Goal: Book appointment/travel/reservation

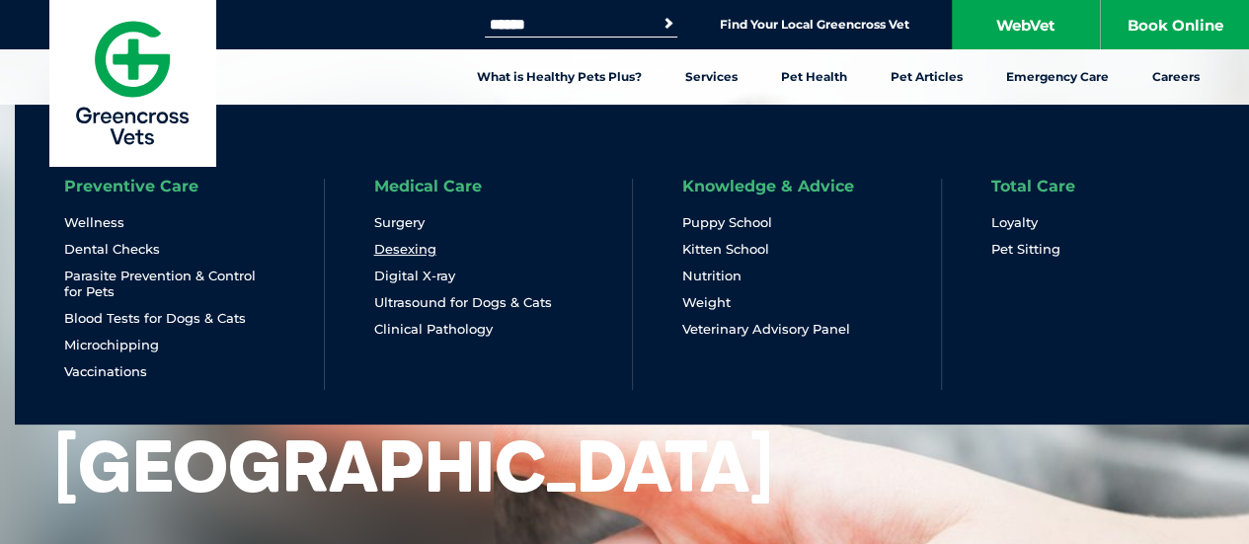
click at [421, 250] on link "Desexing" at bounding box center [405, 249] width 62 height 17
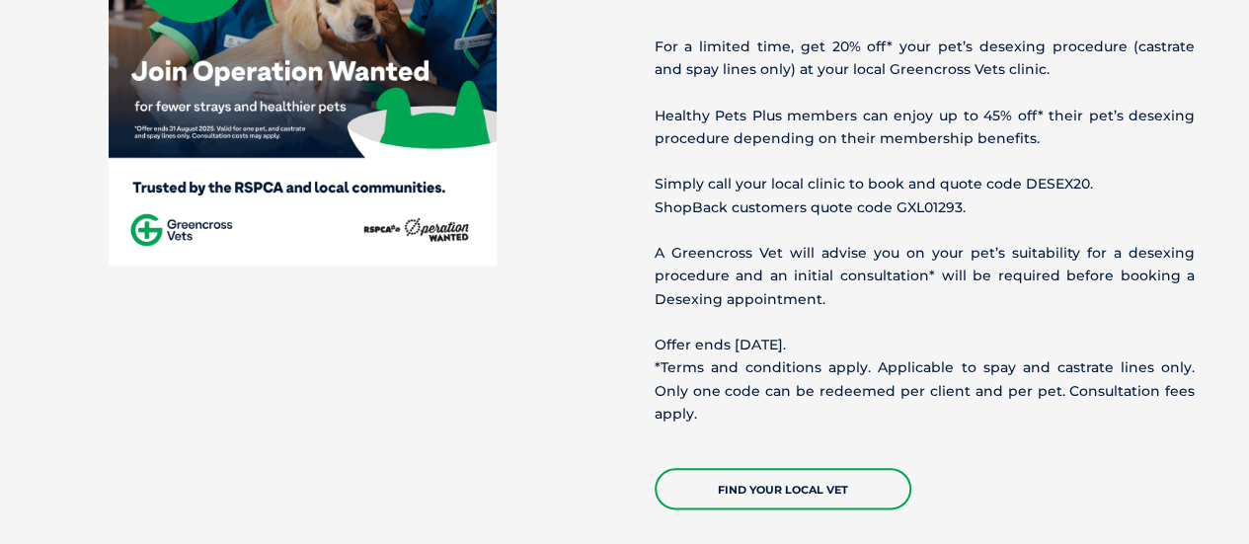
scroll to position [914, 0]
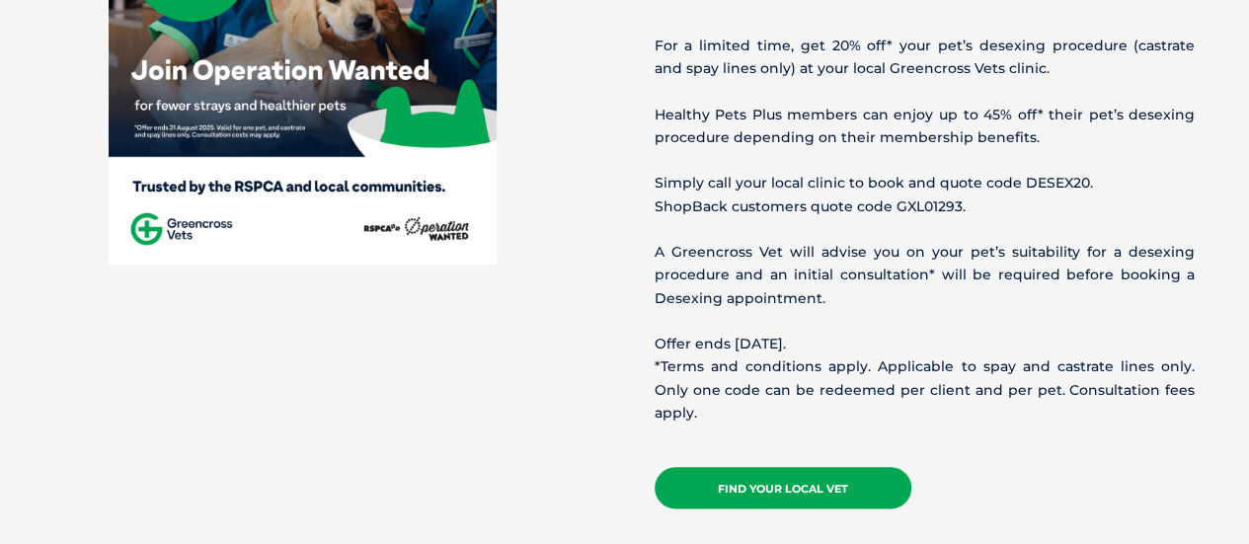
click at [826, 467] on link "Find your local vet" at bounding box center [783, 487] width 257 height 41
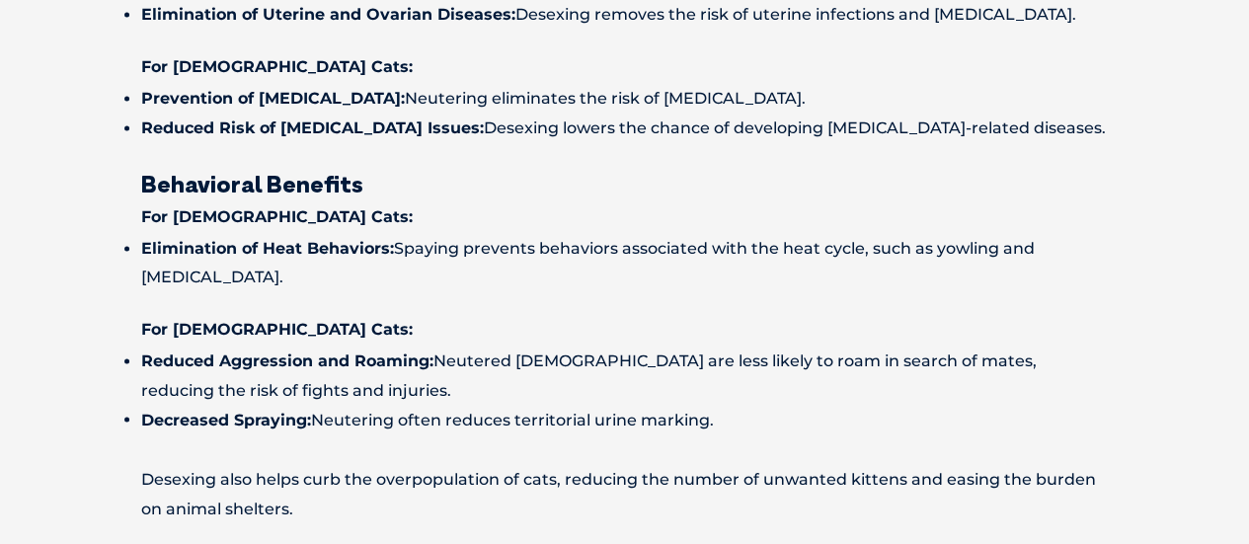
scroll to position [1456, 0]
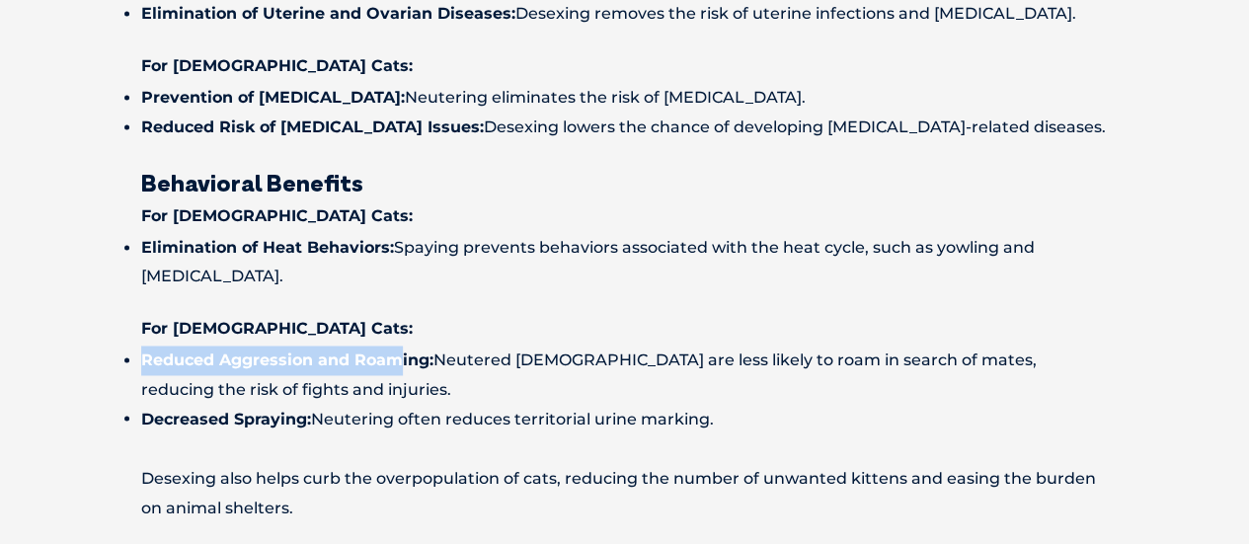
drag, startPoint x: 135, startPoint y: 334, endPoint x: 402, endPoint y: 347, distance: 267.0
click at [402, 347] on li "Reduced Aggression and Roaming: Neutered males are less likely to roam in searc…" at bounding box center [625, 375] width 968 height 59
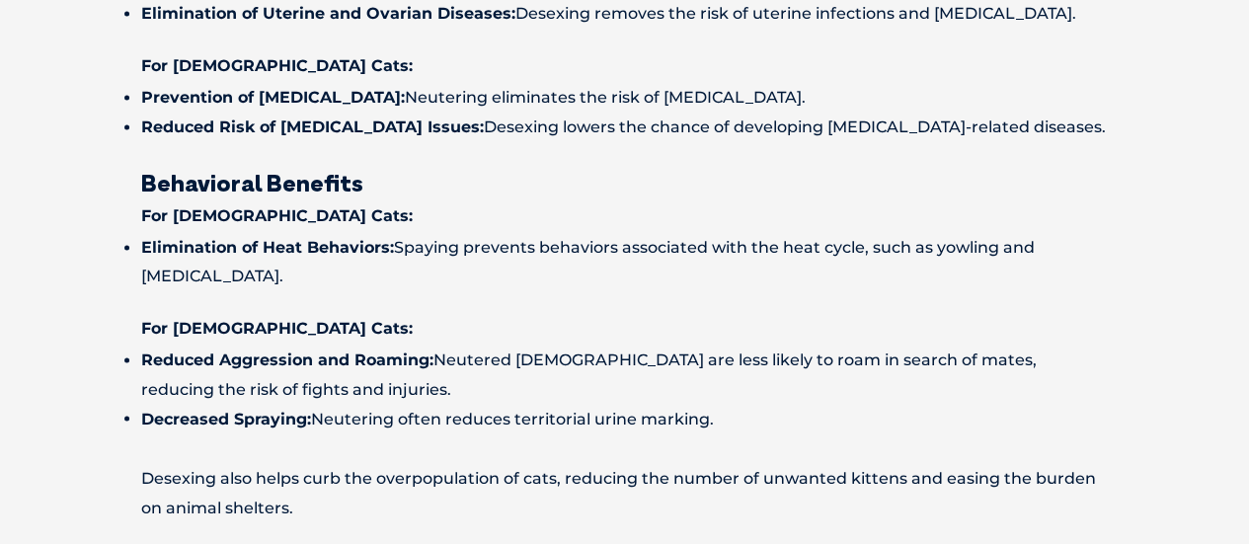
click at [413, 351] on strong "Reduced Aggression and Roaming:" at bounding box center [287, 360] width 292 height 19
drag, startPoint x: 413, startPoint y: 337, endPoint x: 208, endPoint y: 325, distance: 204.8
click at [208, 351] on strong "Reduced Aggression and Roaming:" at bounding box center [287, 360] width 292 height 19
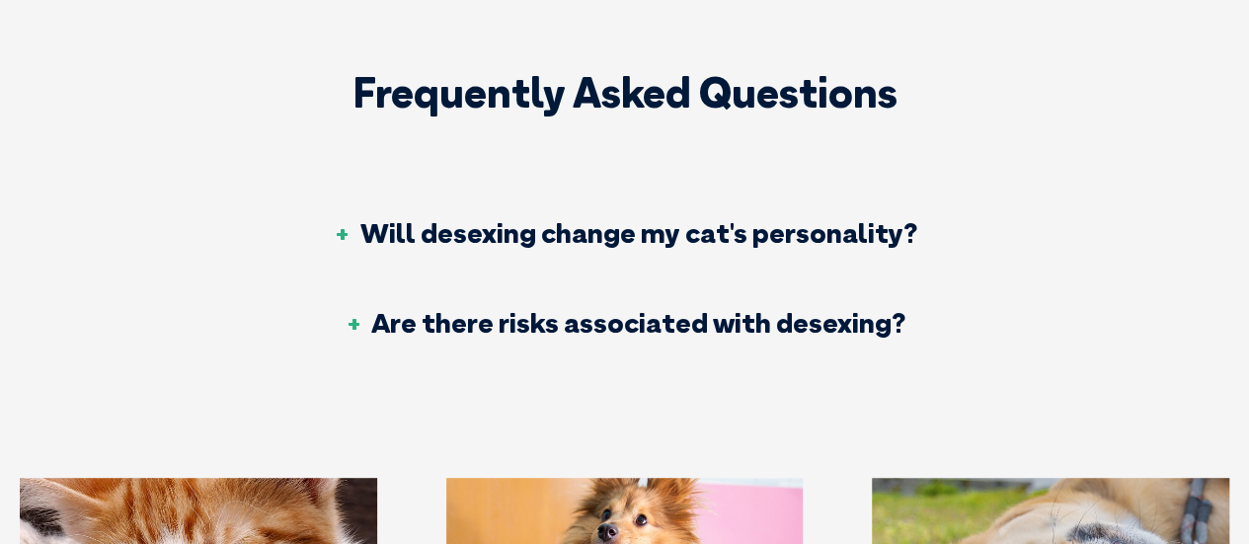
scroll to position [4108, 0]
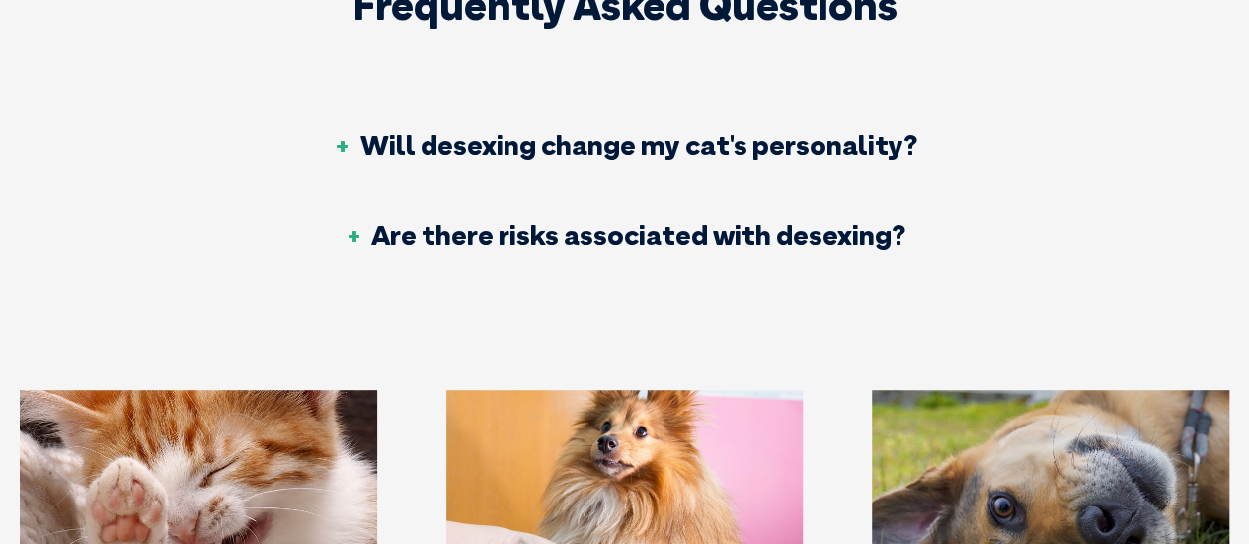
click at [342, 131] on h3 "Will desexing change my cat's personality?" at bounding box center [625, 145] width 585 height 28
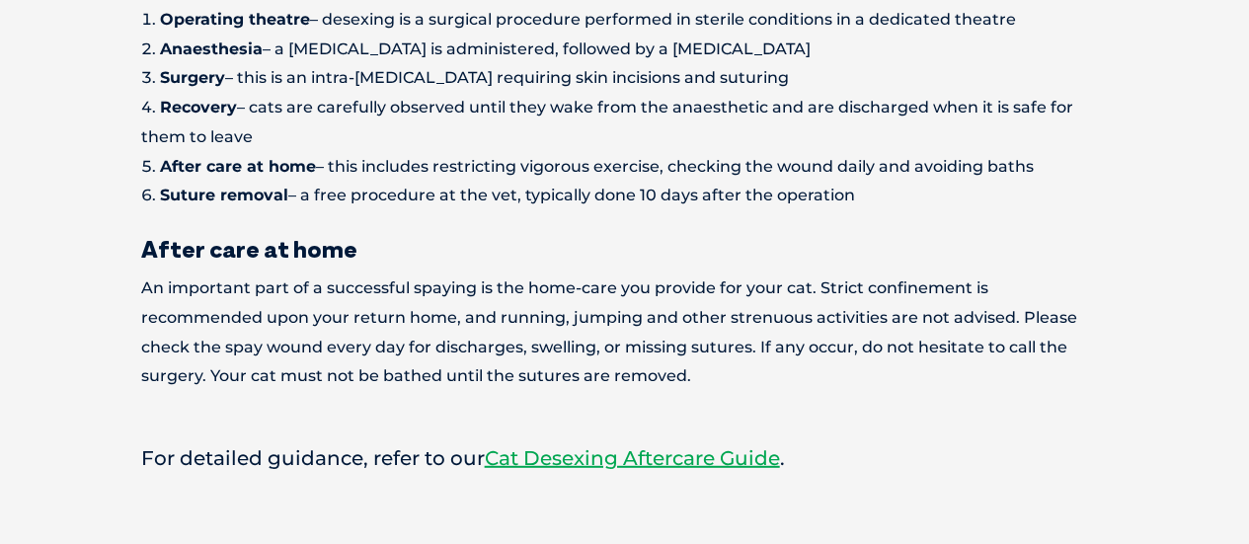
scroll to position [2484, 0]
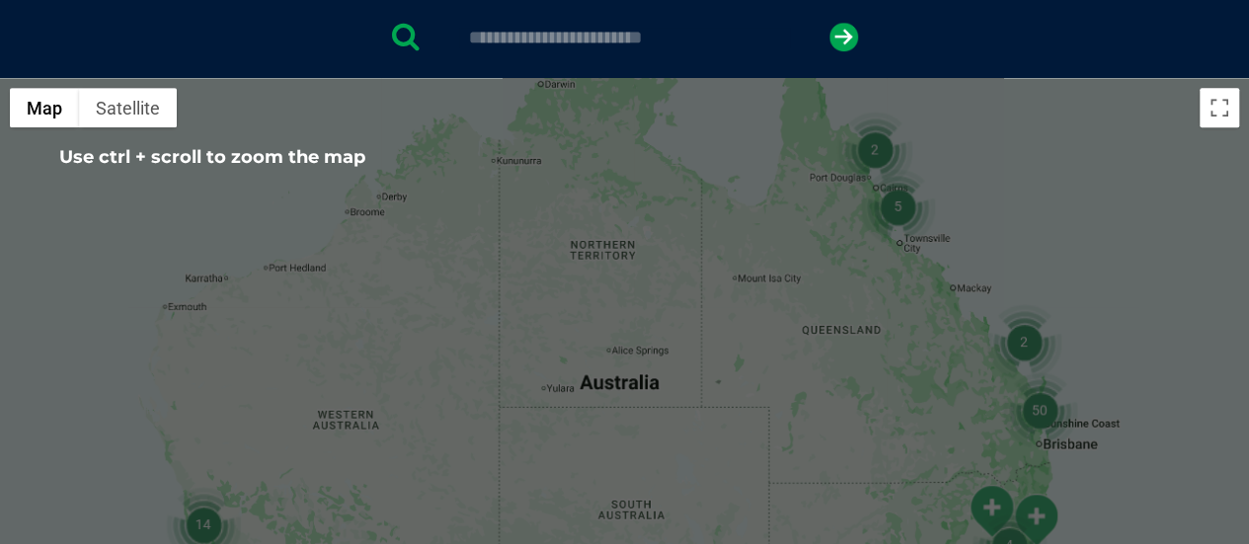
scroll to position [313, 0]
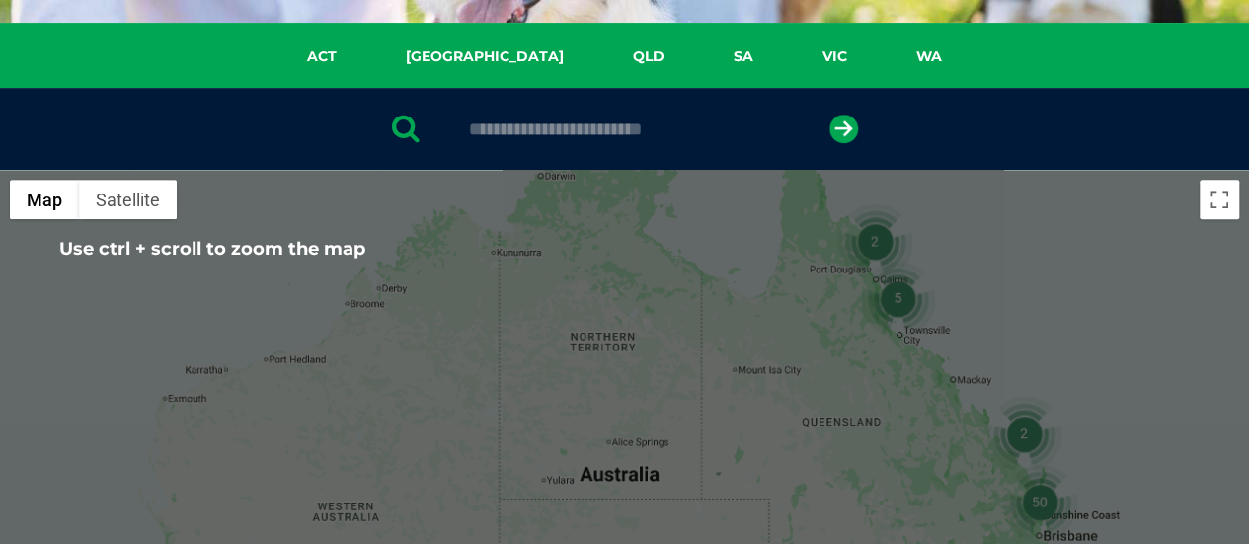
click at [547, 111] on div at bounding box center [624, 129] width 1249 height 82
click at [561, 138] on input "text" at bounding box center [624, 129] width 331 height 20
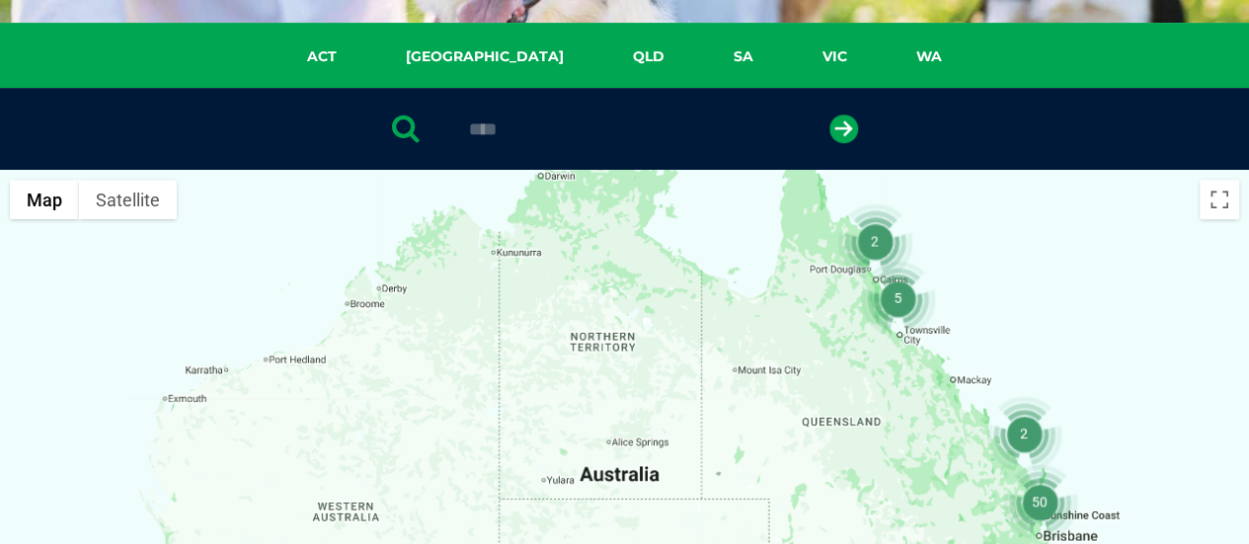
type input "****"
click at [830, 115] on button "submit" at bounding box center [844, 129] width 29 height 29
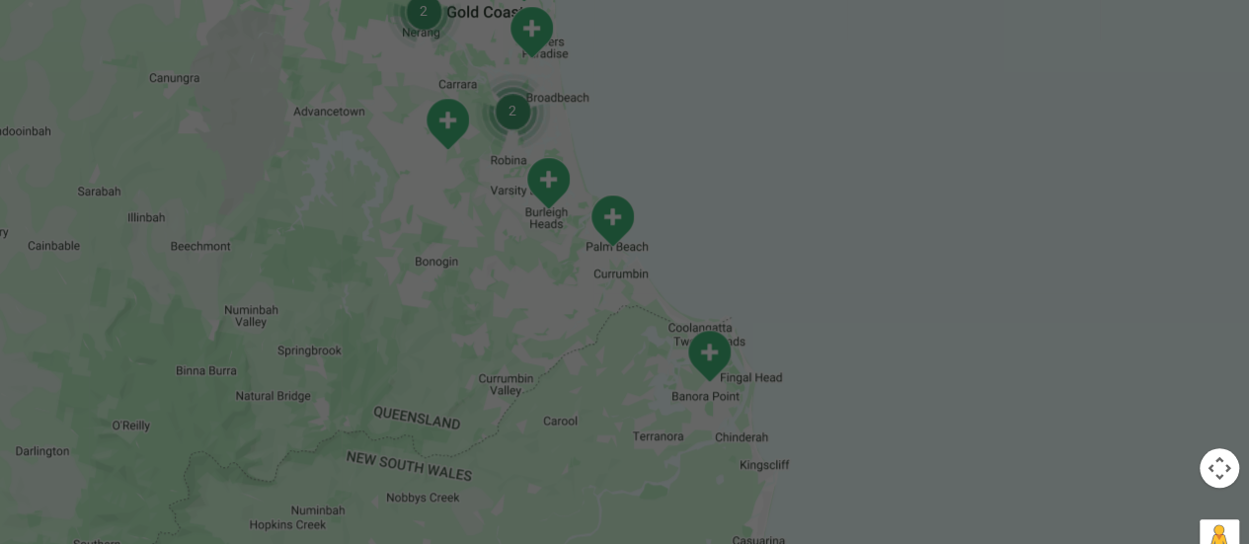
scroll to position [664, 0]
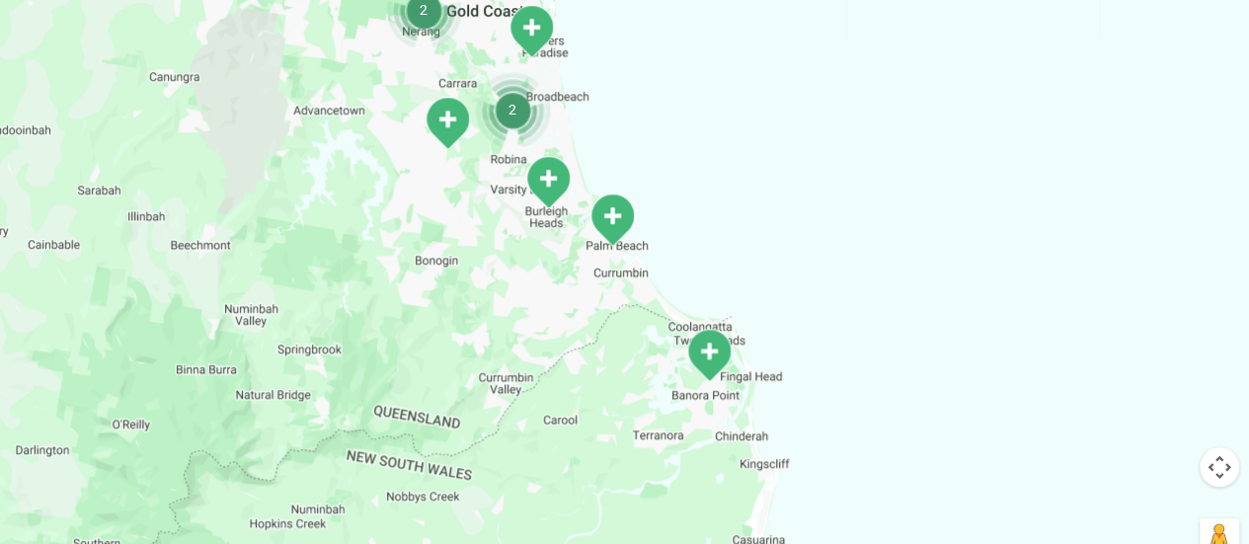
click at [543, 196] on img "Burleigh Waters" at bounding box center [547, 182] width 49 height 54
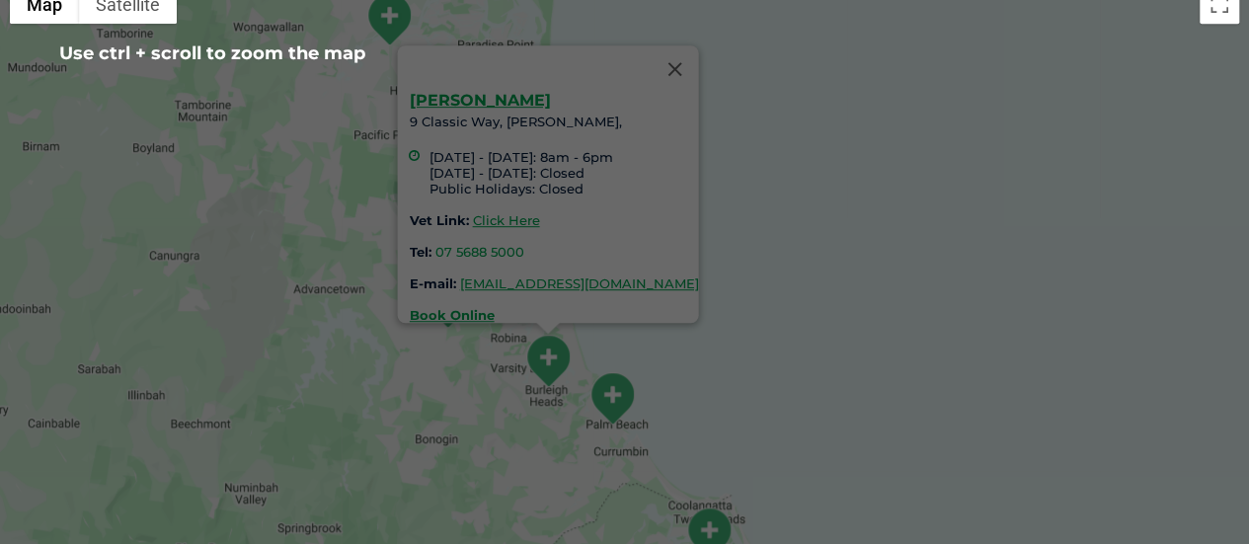
scroll to position [496, 0]
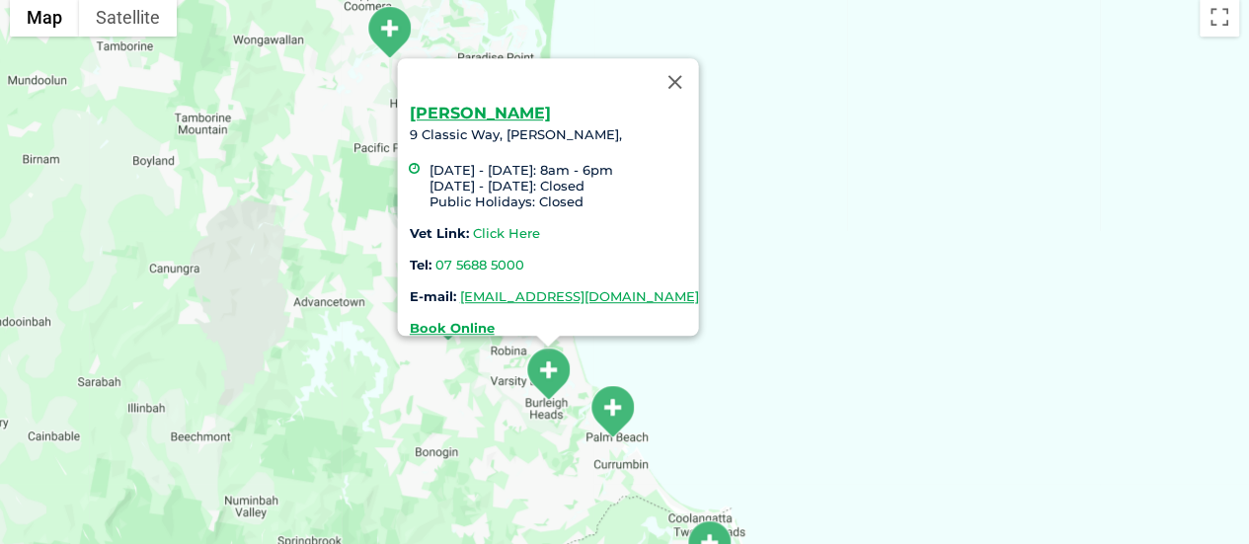
click at [503, 225] on link "Click Here" at bounding box center [505, 233] width 67 height 16
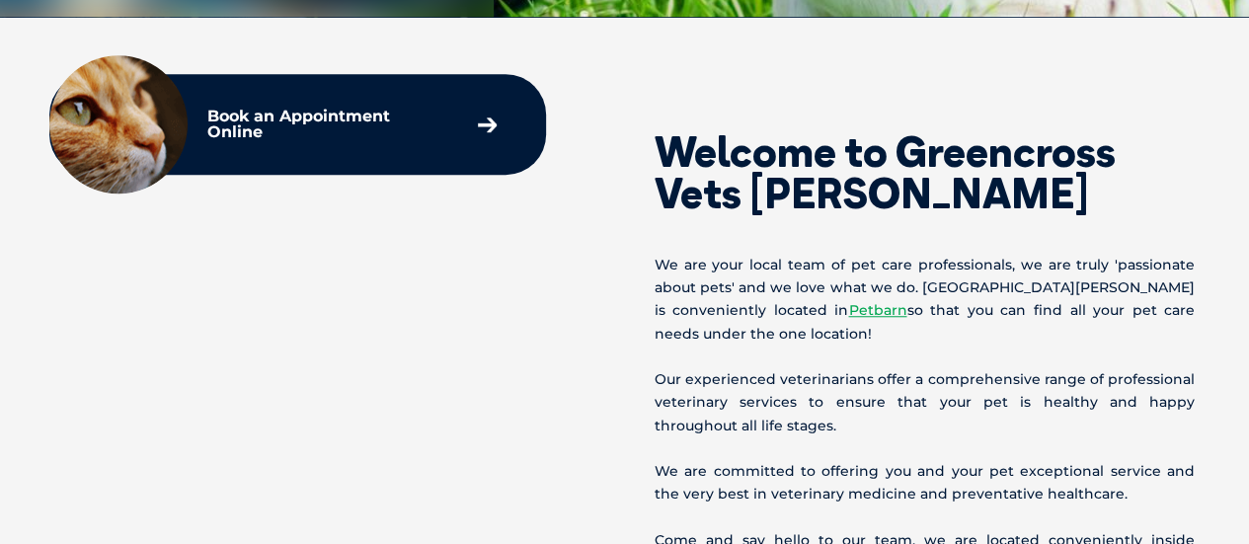
scroll to position [592, 0]
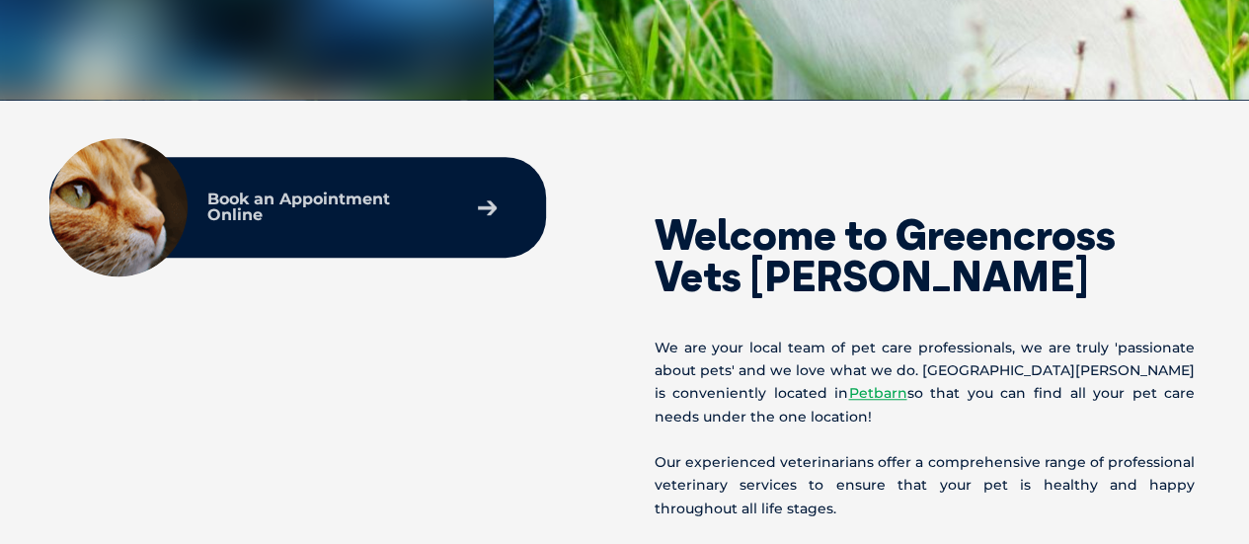
click at [487, 214] on icon at bounding box center [487, 207] width 19 height 15
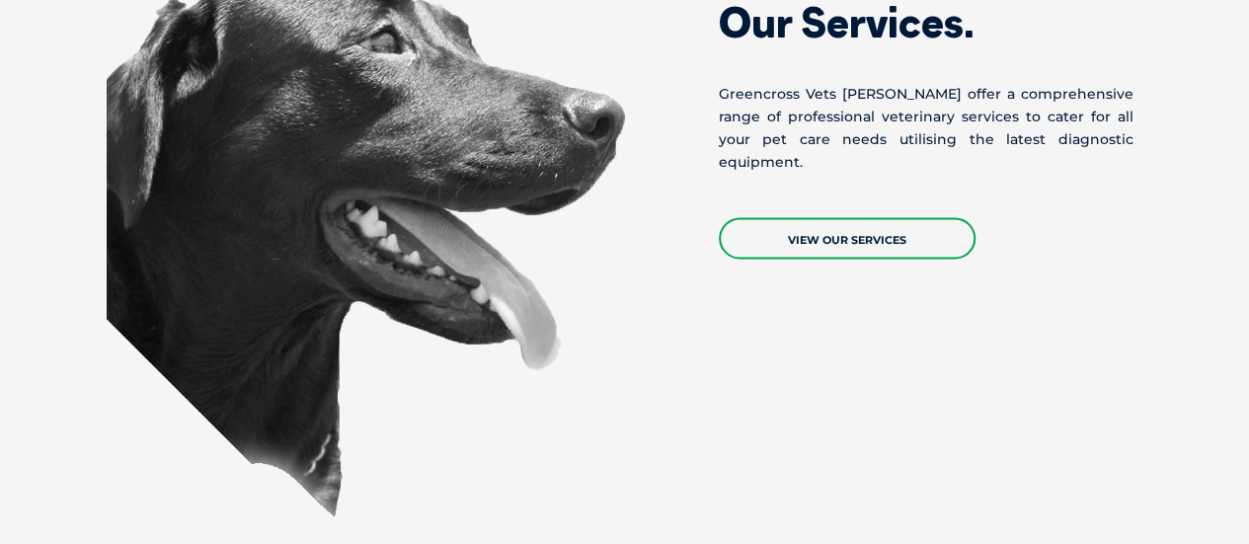
scroll to position [1672, 0]
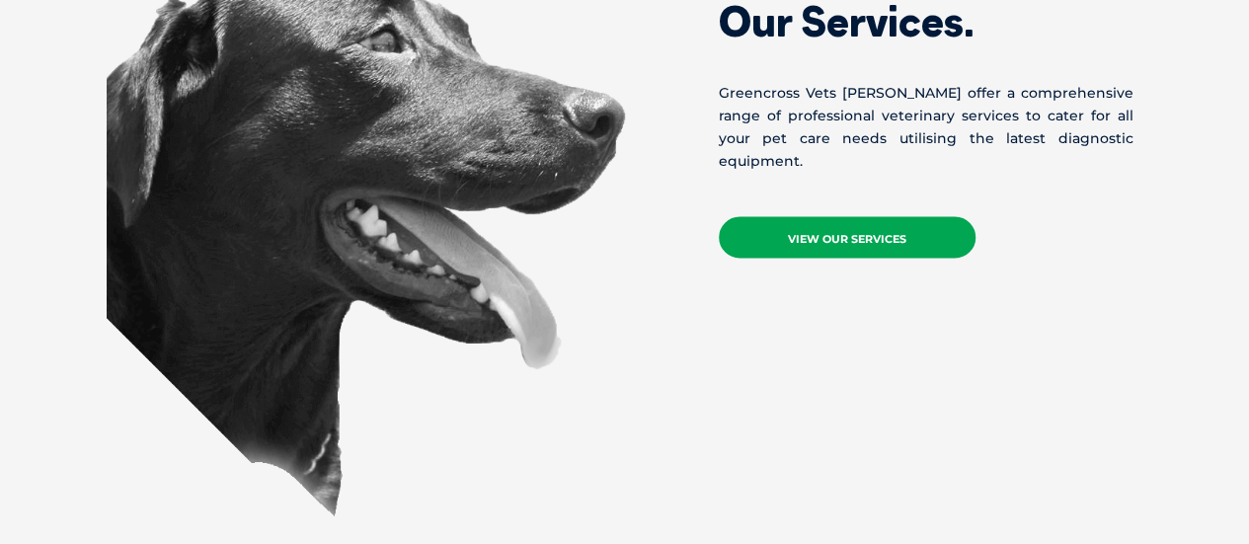
click at [818, 225] on link "View Our Services" at bounding box center [847, 236] width 257 height 41
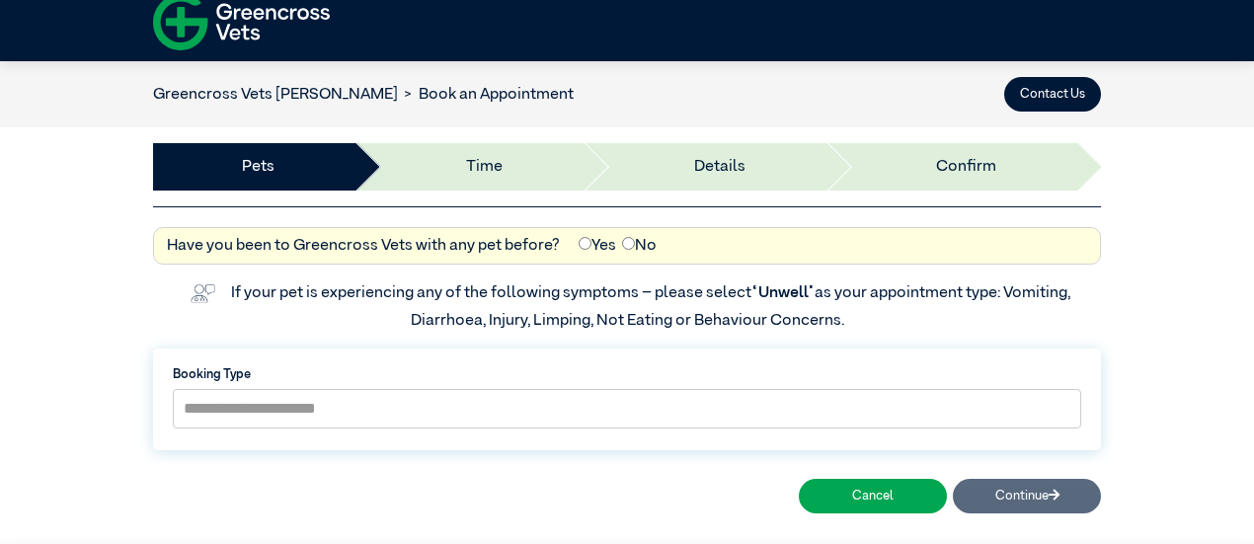
scroll to position [98, 0]
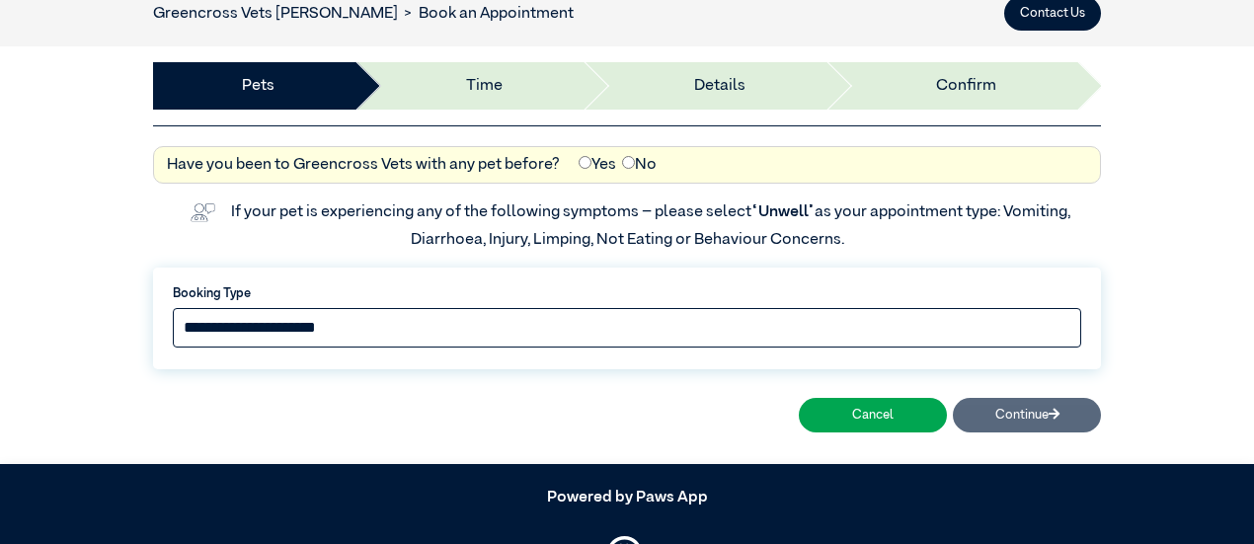
click at [592, 328] on select "**********" at bounding box center [627, 328] width 909 height 40
select select "*****"
click at [173, 308] on select "**********" at bounding box center [627, 328] width 909 height 40
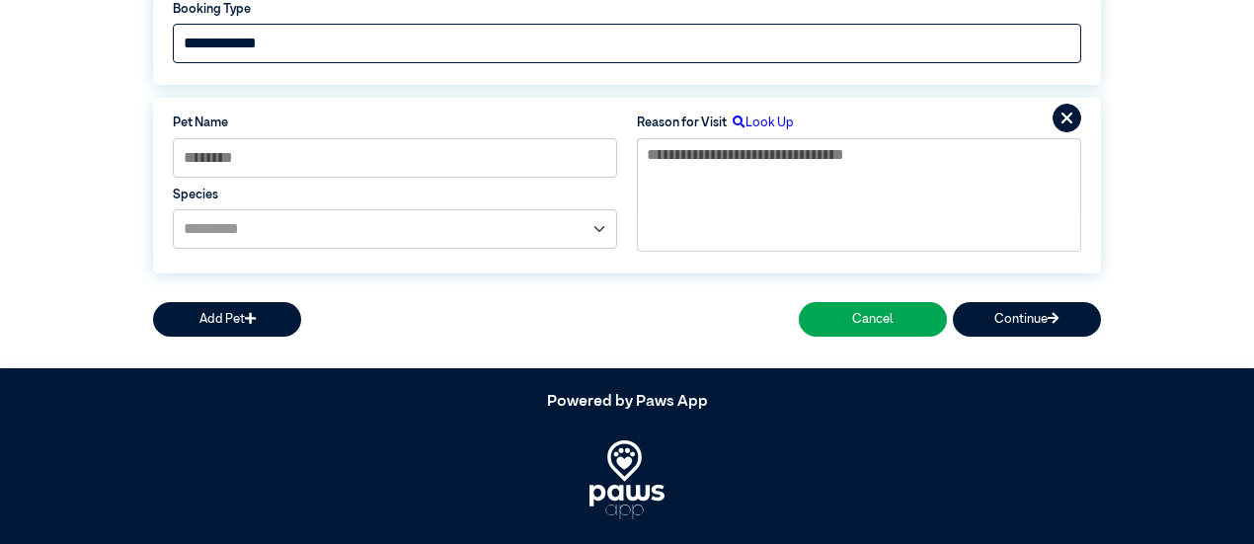
scroll to position [417, 0]
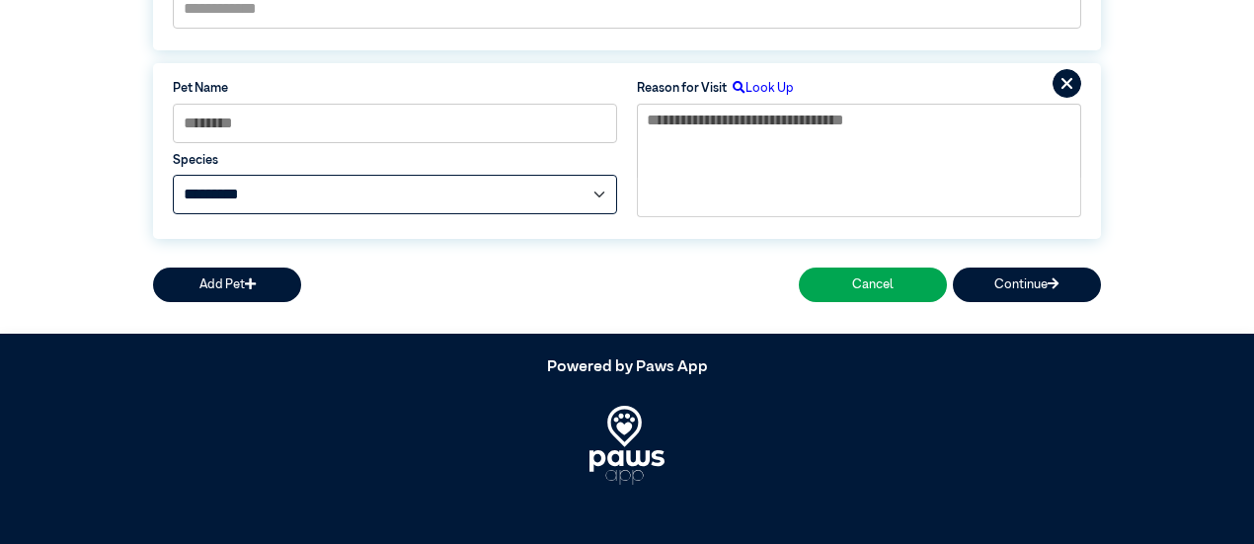
click at [506, 196] on select "**********" at bounding box center [395, 195] width 444 height 40
select select "*****"
click at [173, 175] on select "**********" at bounding box center [395, 195] width 444 height 40
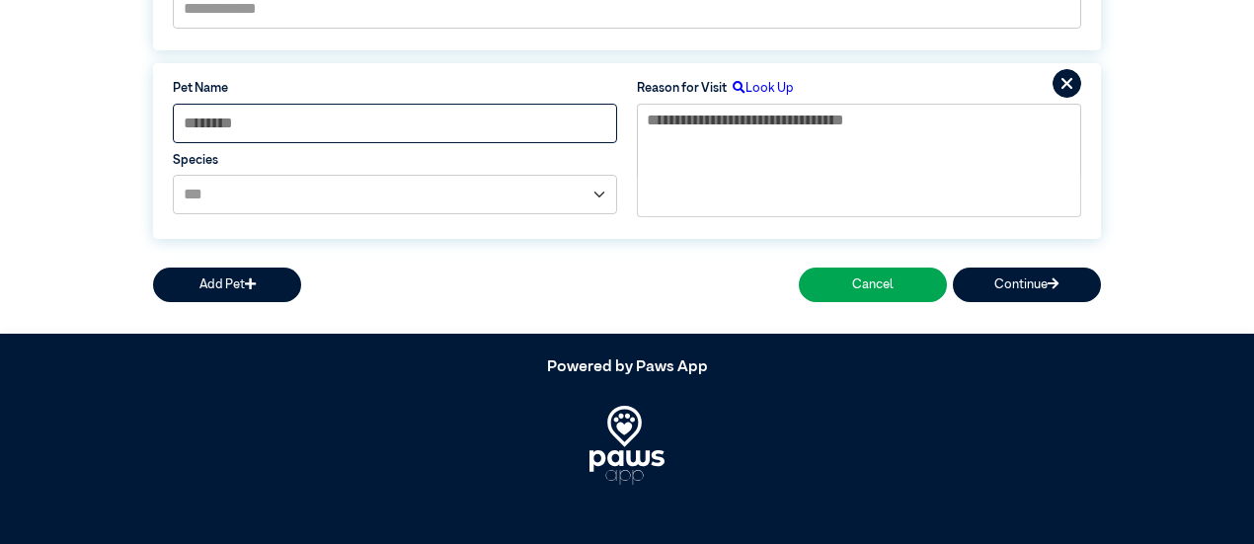
click at [470, 133] on input at bounding box center [395, 124] width 444 height 40
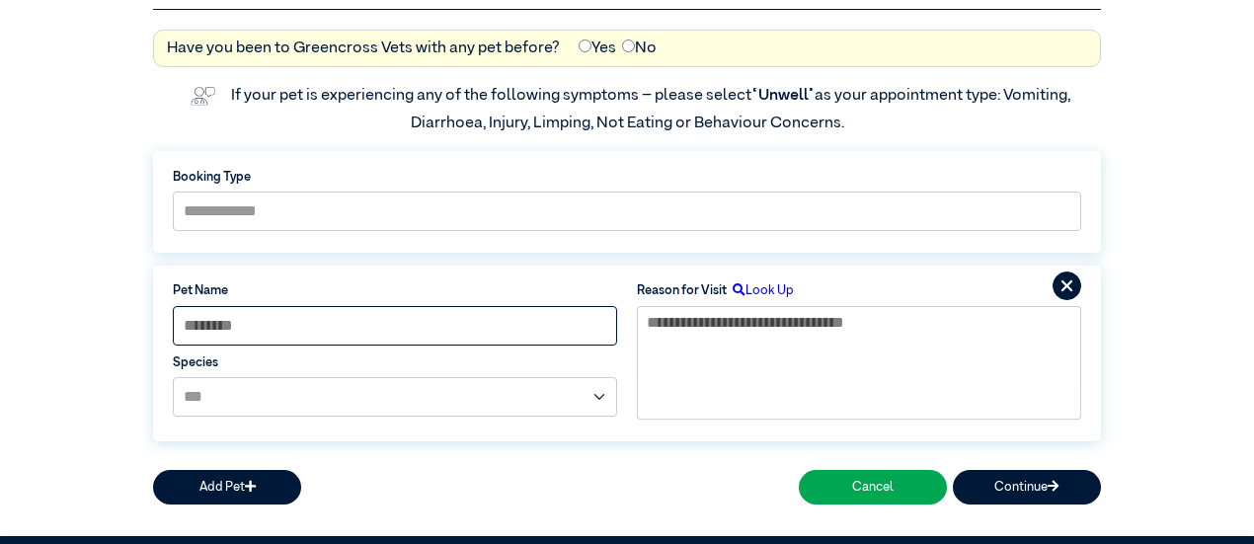
scroll to position [213, 0]
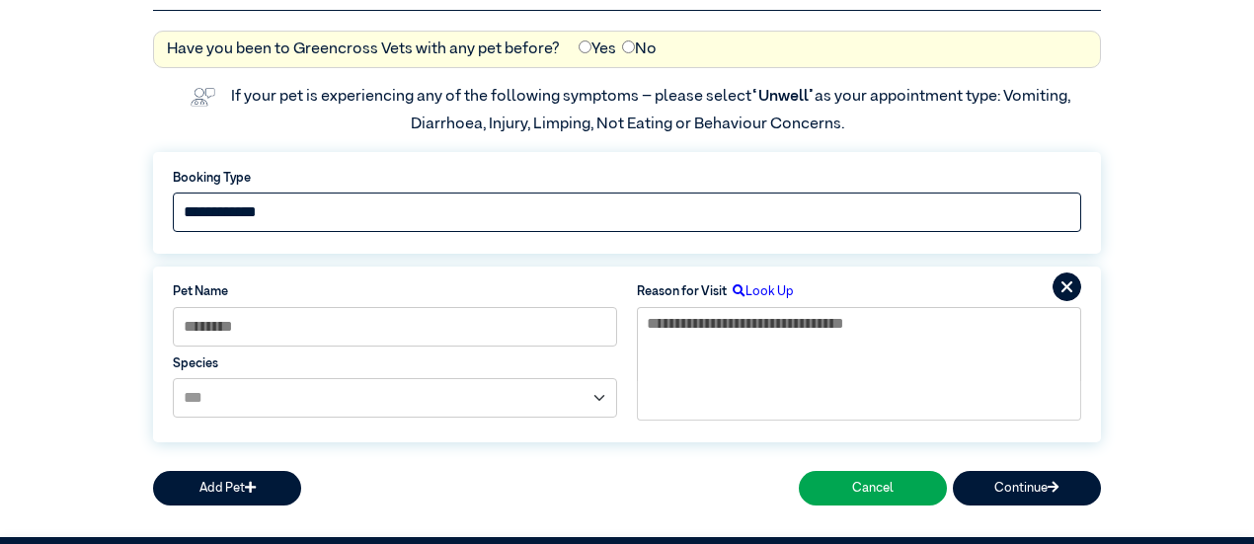
click at [488, 204] on select "**********" at bounding box center [627, 213] width 909 height 40
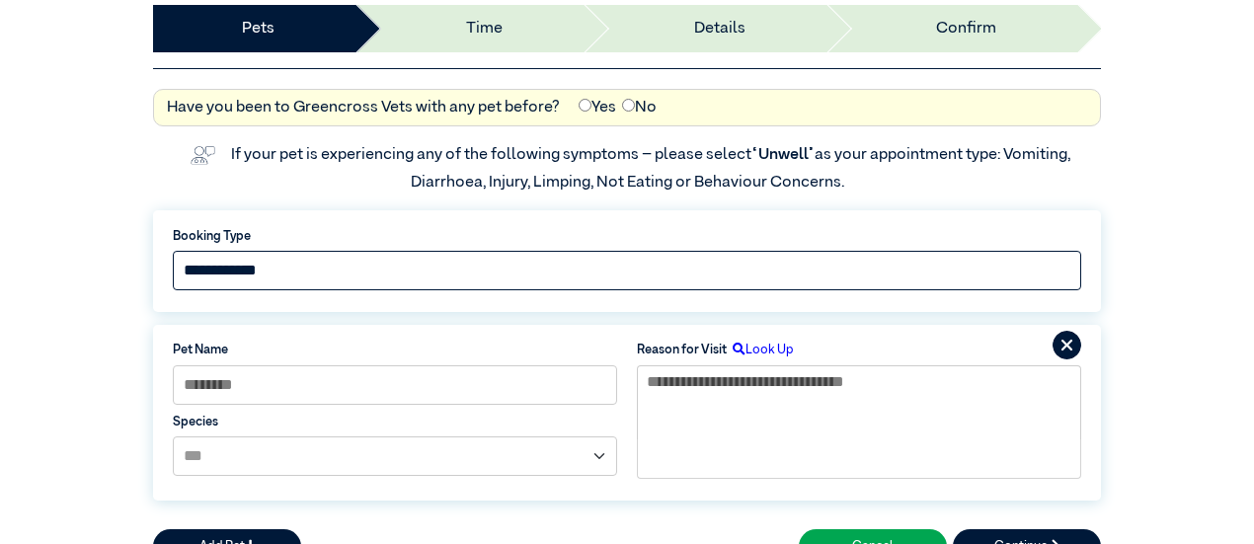
scroll to position [156, 0]
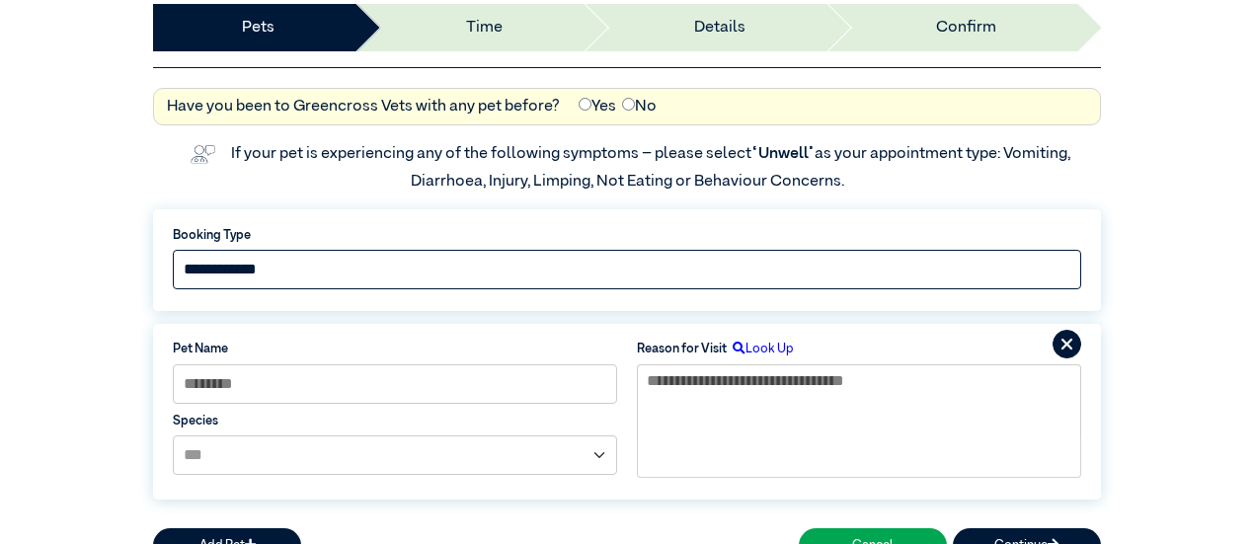
click at [504, 268] on select "**********" at bounding box center [627, 270] width 909 height 40
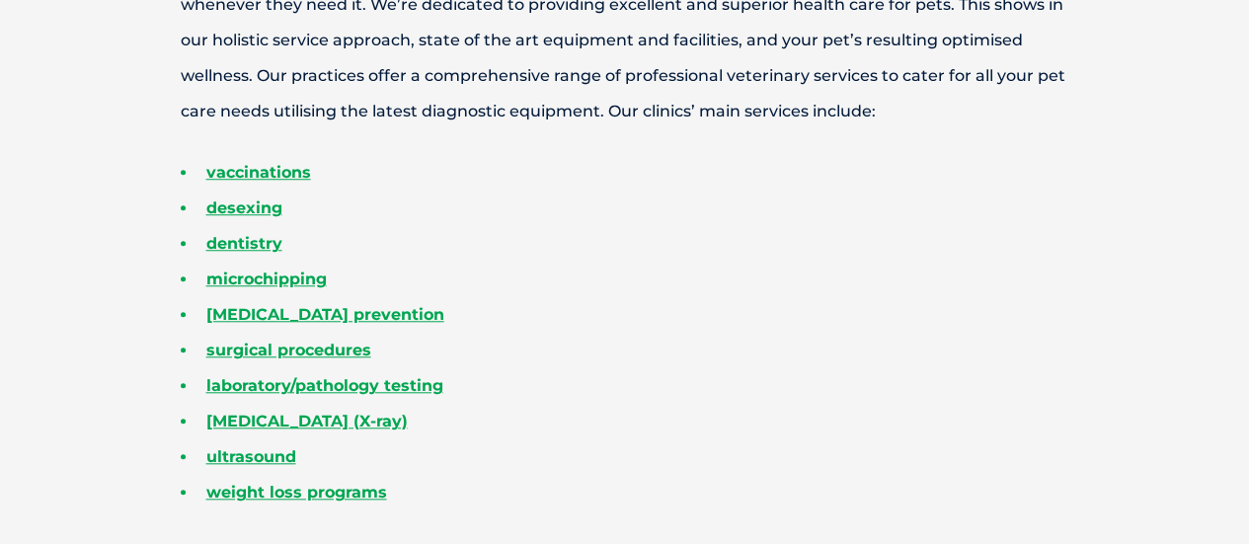
scroll to position [800, 0]
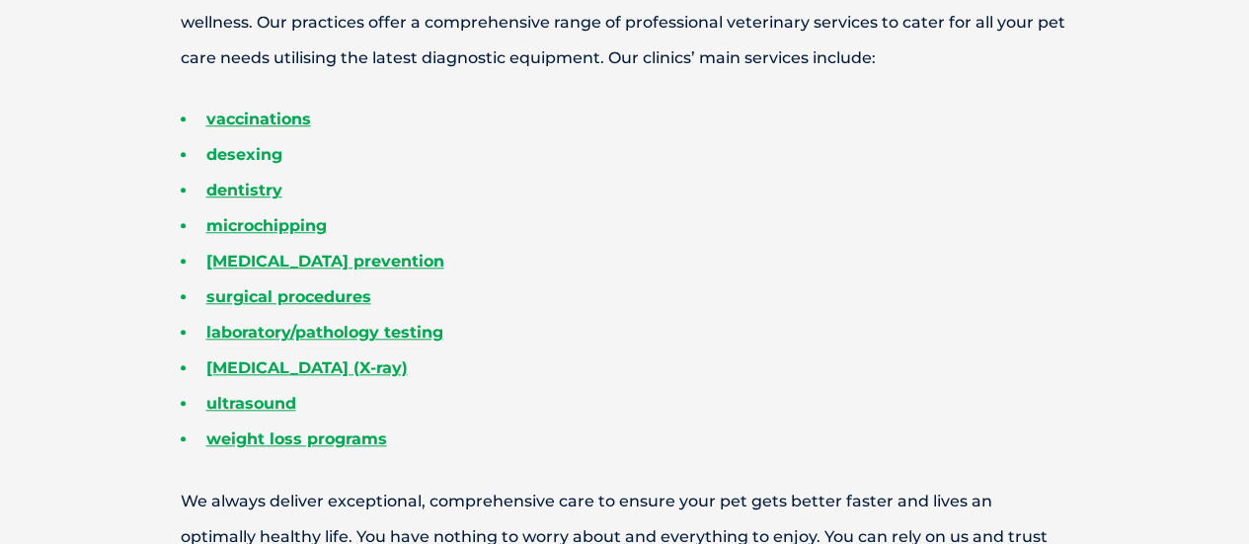
click at [240, 156] on link "desexing" at bounding box center [244, 154] width 76 height 19
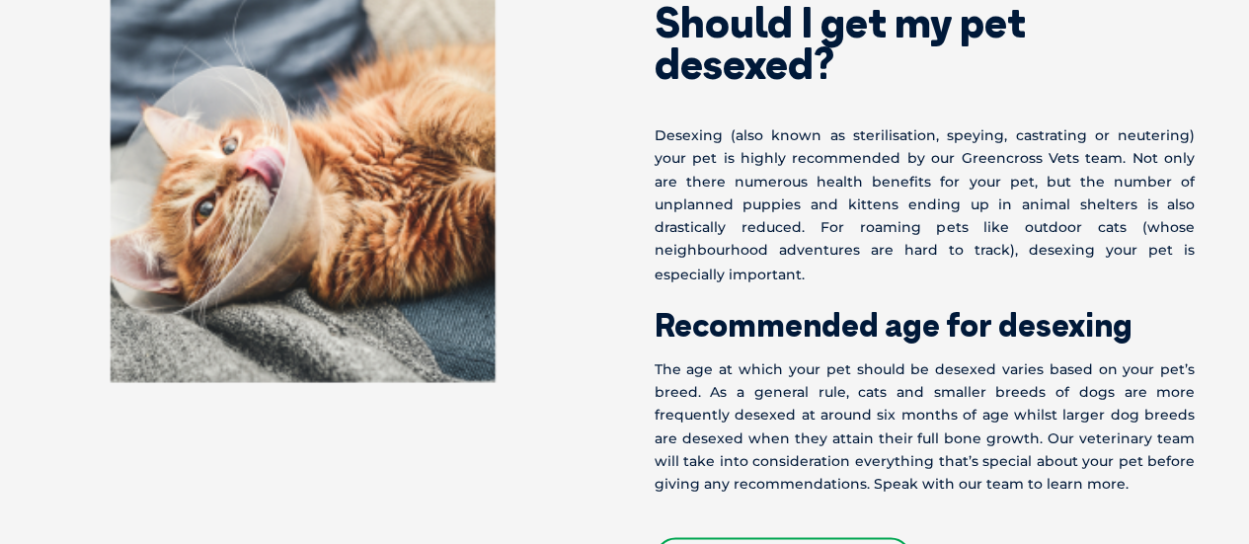
scroll to position [1613, 0]
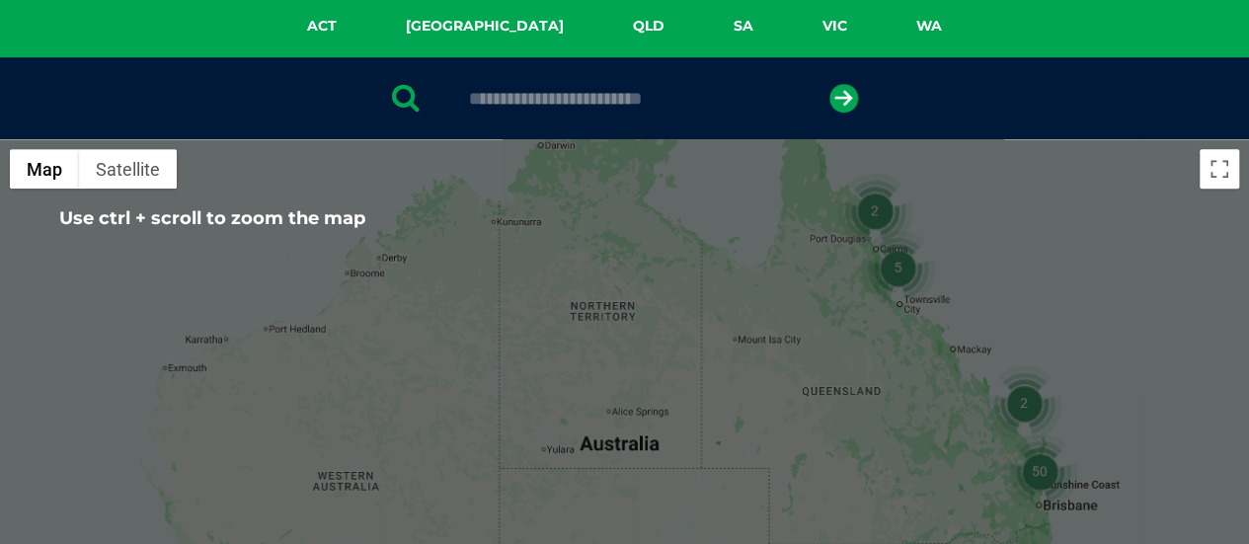
scroll to position [340, 0]
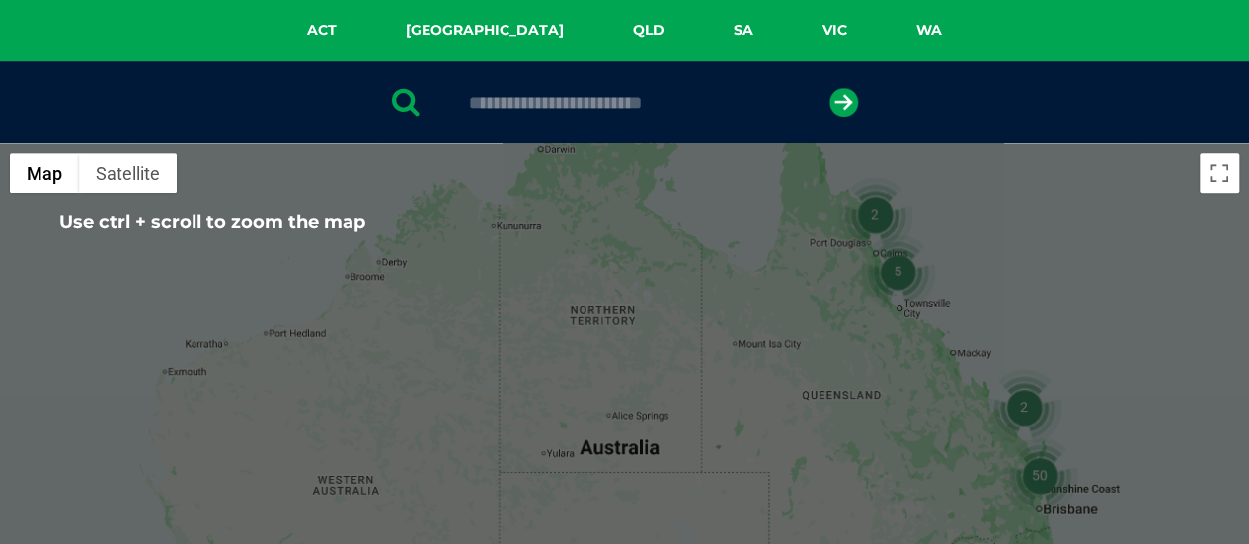
click at [677, 117] on div at bounding box center [624, 102] width 1249 height 82
click at [695, 110] on input "text" at bounding box center [624, 103] width 331 height 20
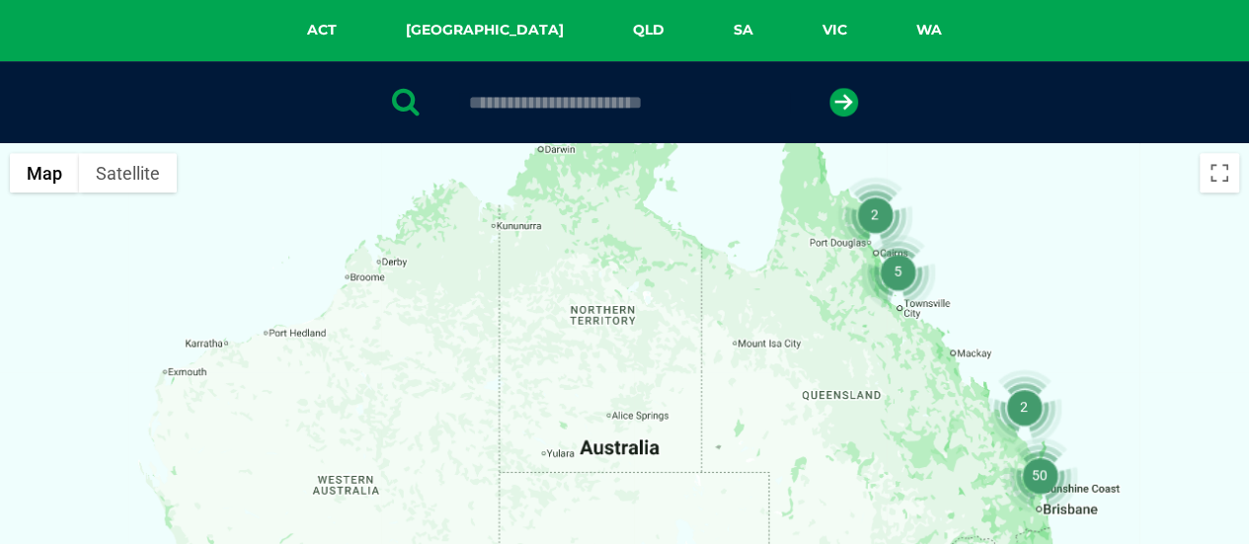
type input "****"
click at [836, 102] on icon "submit" at bounding box center [844, 102] width 29 height 29
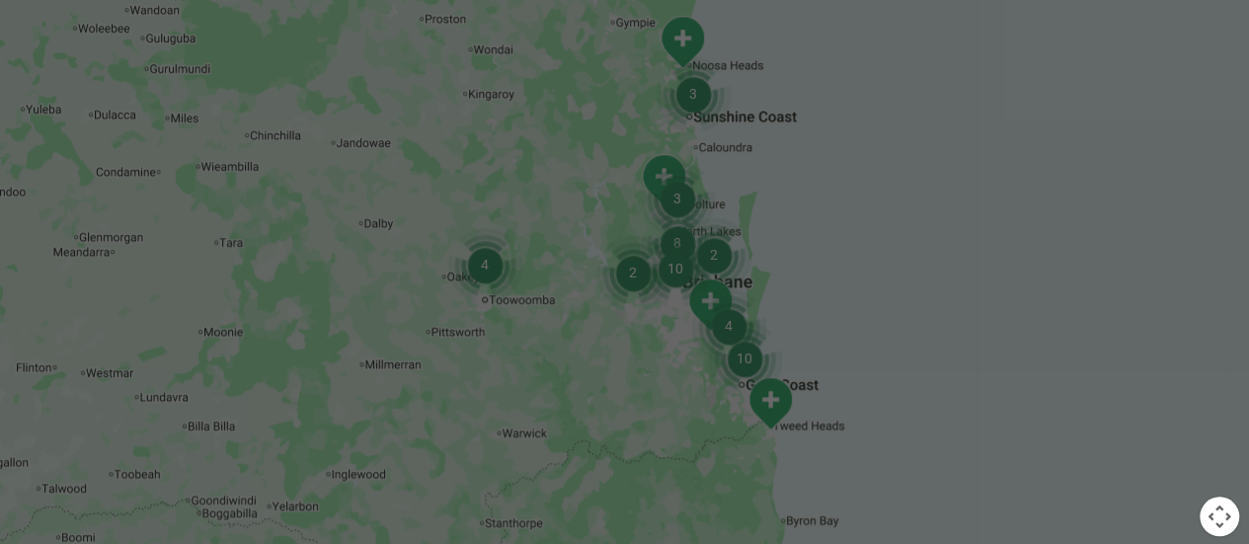
scroll to position [616, 0]
click at [714, 293] on img "4" at bounding box center [728, 323] width 75 height 75
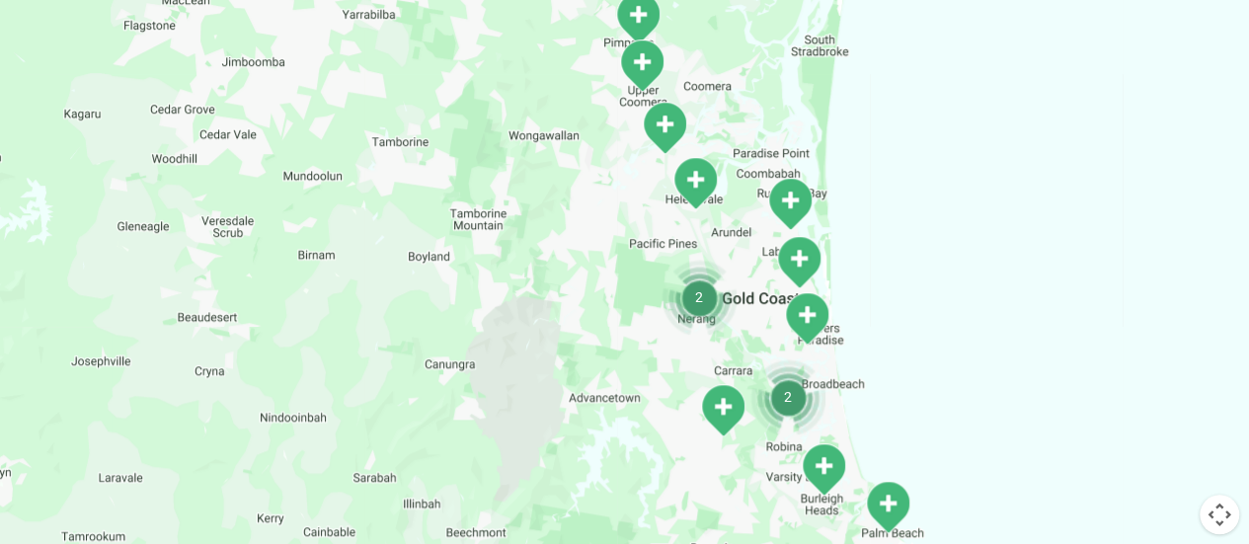
drag, startPoint x: 752, startPoint y: 392, endPoint x: 776, endPoint y: 108, distance: 285.5
click at [776, 108] on div "To navigate, press the arrow keys." at bounding box center [624, 248] width 1249 height 762
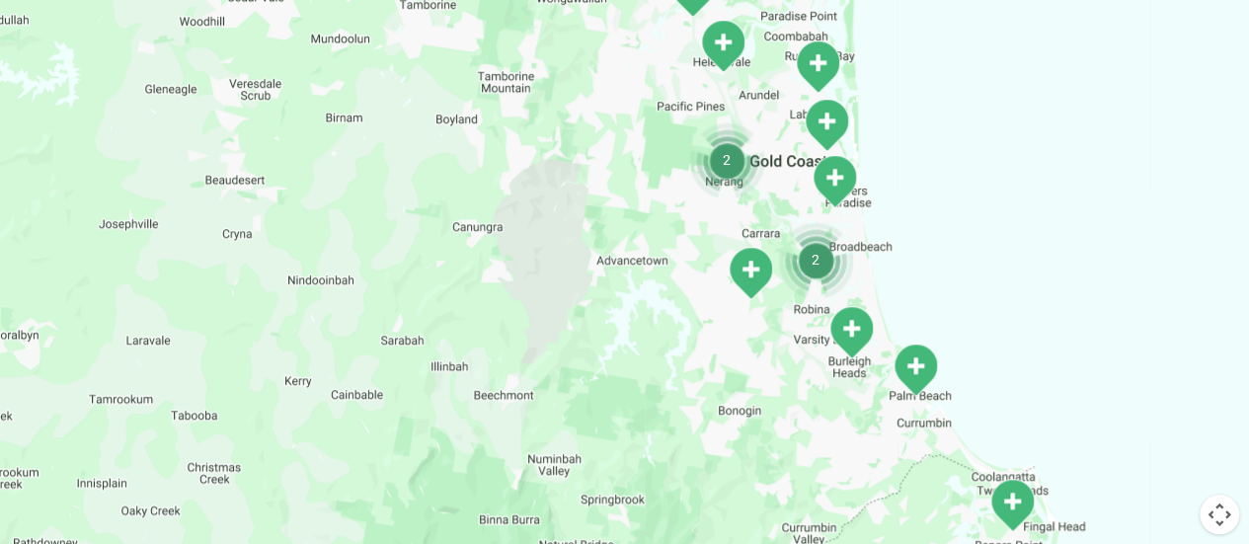
click at [852, 349] on img "Burleigh Waters" at bounding box center [851, 332] width 49 height 54
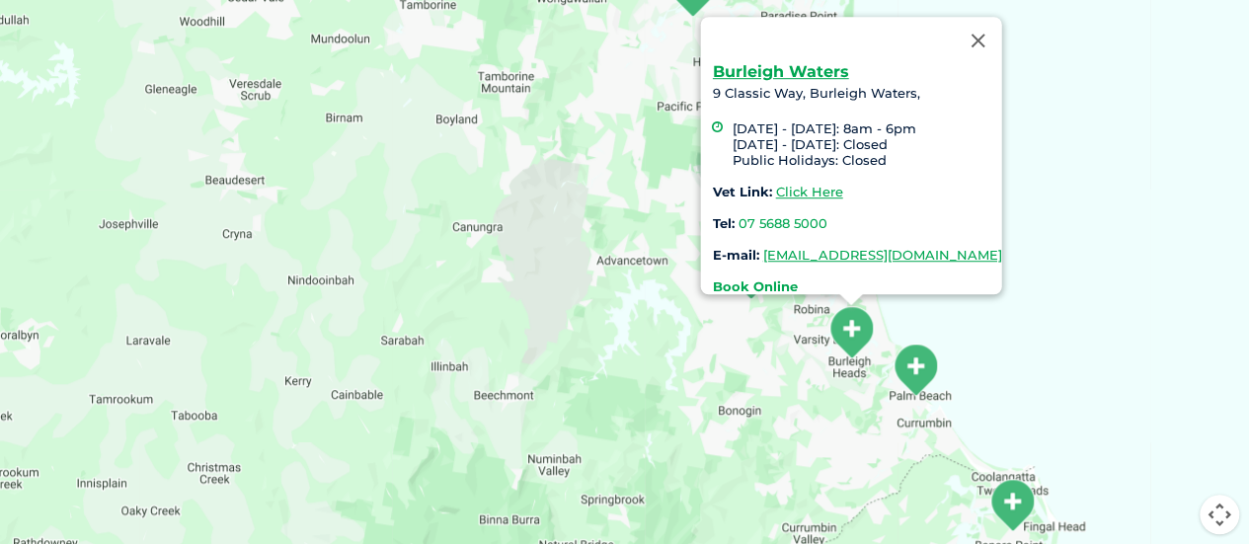
click at [760, 279] on strong "Book Online" at bounding box center [754, 287] width 85 height 16
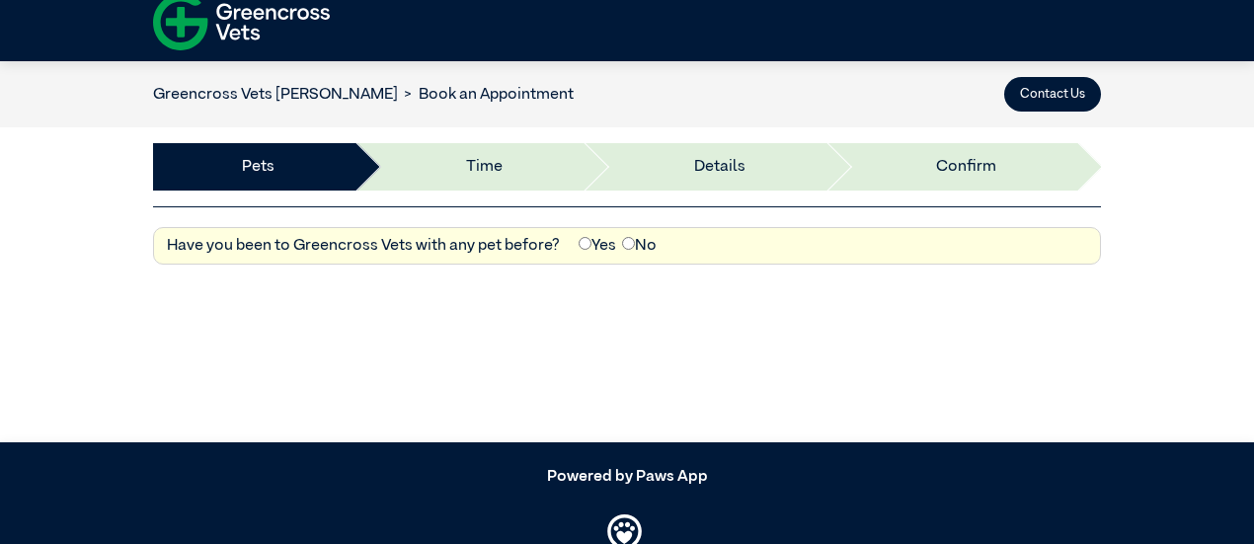
scroll to position [18, 0]
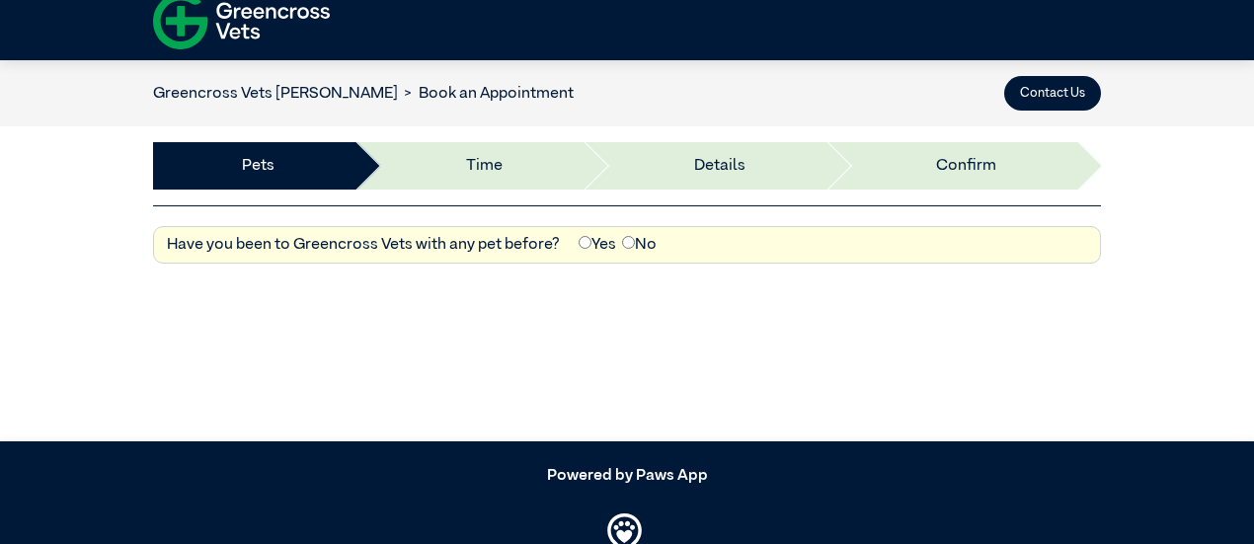
click at [763, 187] on li "Details" at bounding box center [703, 165] width 243 height 47
click at [659, 169] on li "Details" at bounding box center [703, 165] width 243 height 47
click at [544, 164] on li "Time" at bounding box center [468, 165] width 228 height 47
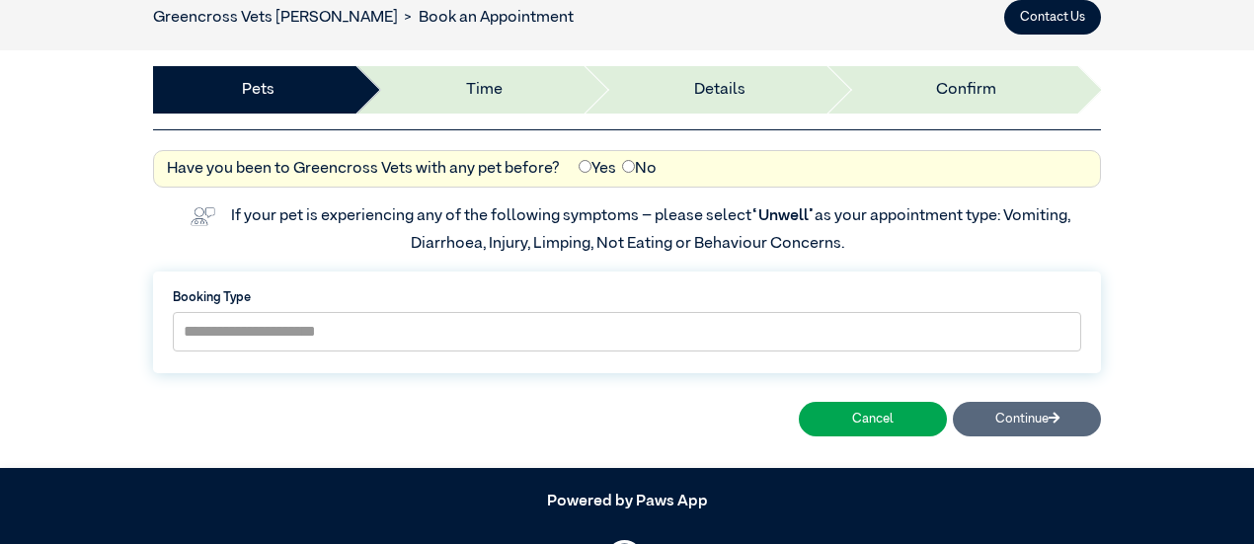
scroll to position [97, 0]
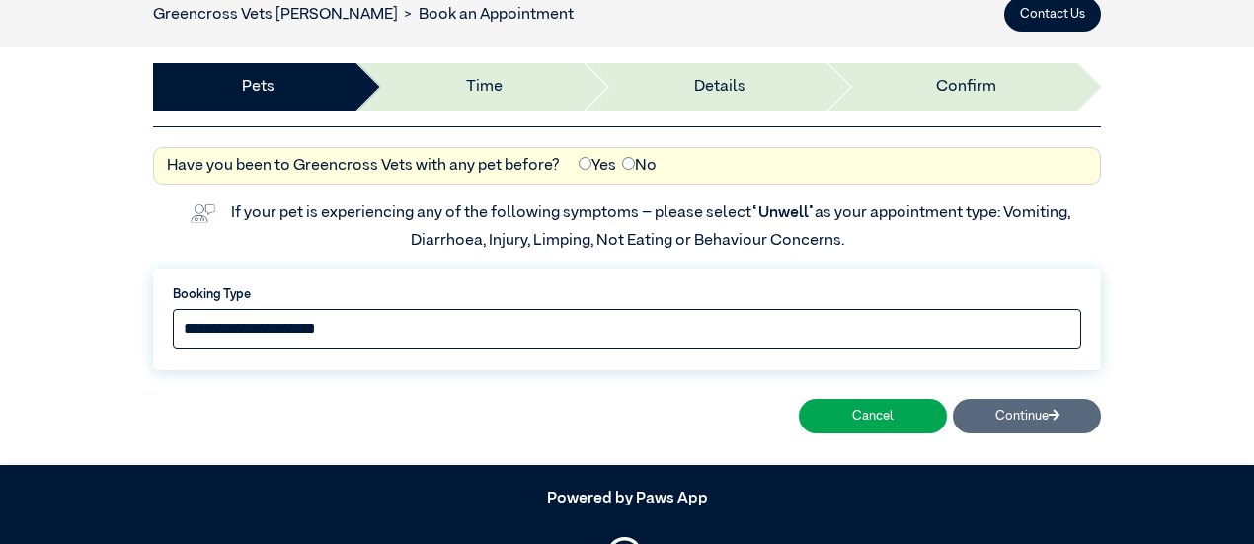
click at [648, 337] on select "**********" at bounding box center [627, 329] width 909 height 40
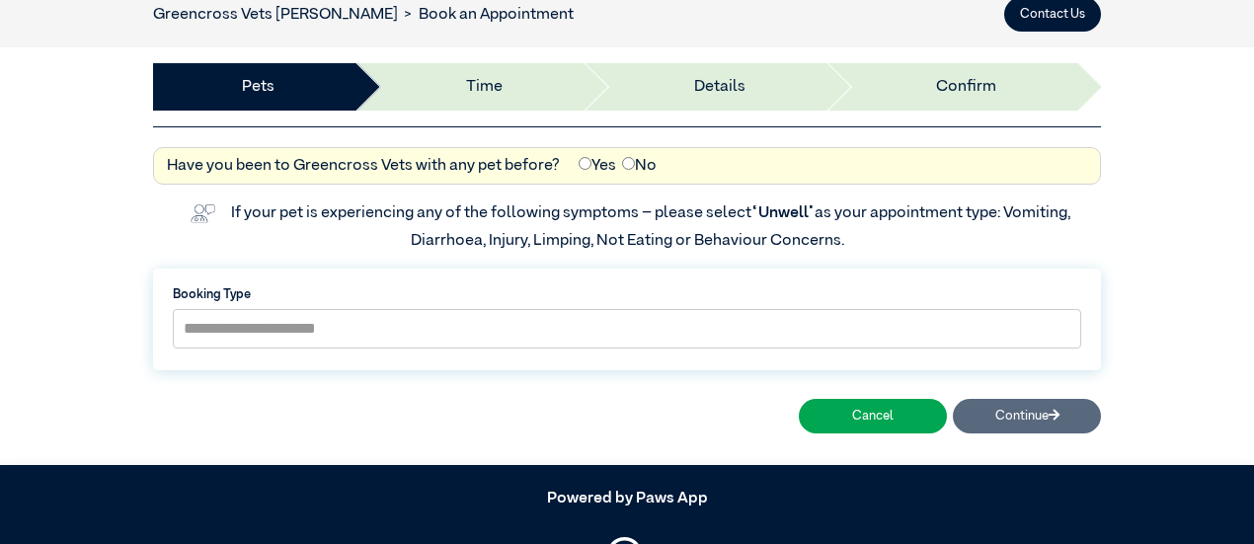
click at [211, 210] on img at bounding box center [203, 214] width 38 height 32
